Goal: Navigation & Orientation: Find specific page/section

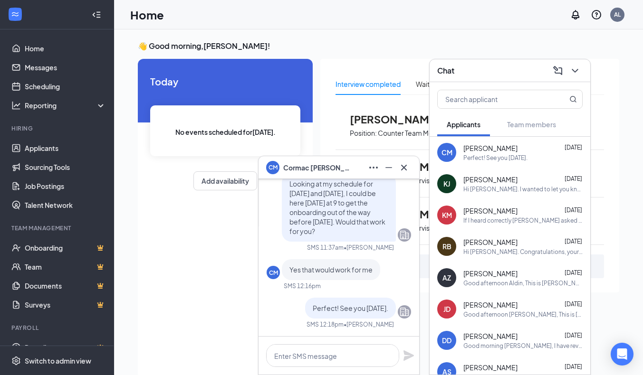
scroll to position [20, 0]
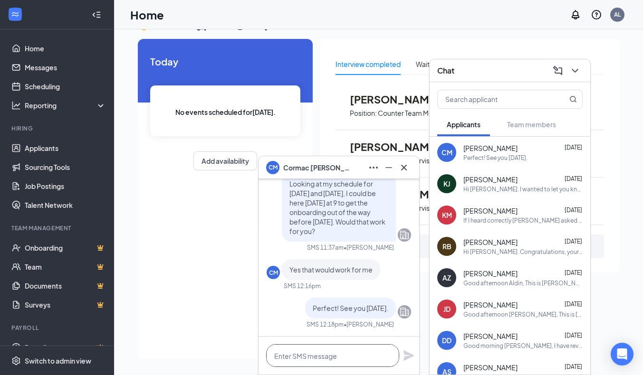
click at [335, 347] on textarea at bounding box center [332, 355] width 133 height 23
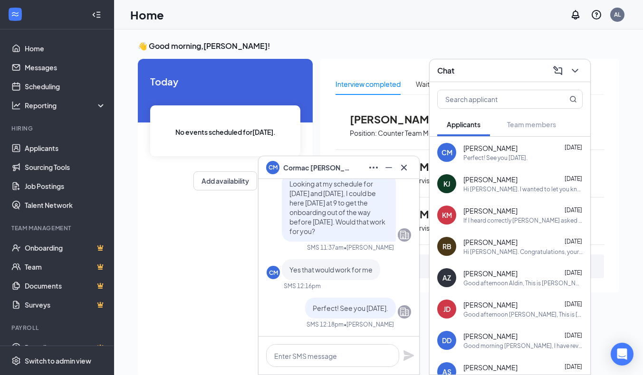
scroll to position [20, 0]
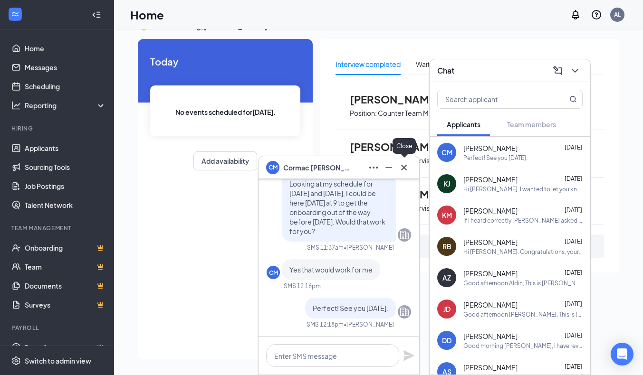
click at [406, 163] on icon "Cross" at bounding box center [403, 167] width 11 height 11
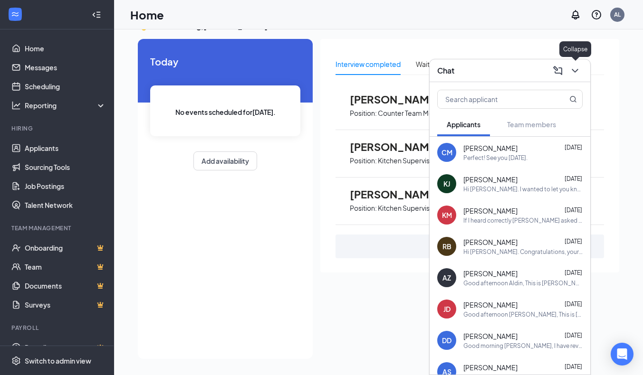
click at [581, 77] on div at bounding box center [573, 70] width 17 height 15
click at [582, 68] on div at bounding box center [573, 70] width 17 height 15
click at [578, 71] on icon "ChevronDown" at bounding box center [574, 70] width 11 height 11
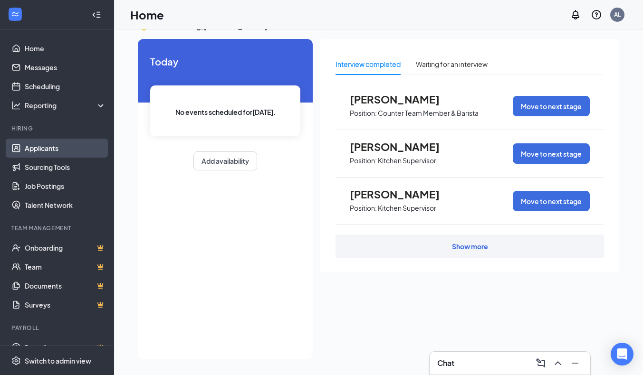
click at [43, 150] on link "Applicants" at bounding box center [65, 148] width 81 height 19
